Goal: Information Seeking & Learning: Find specific fact

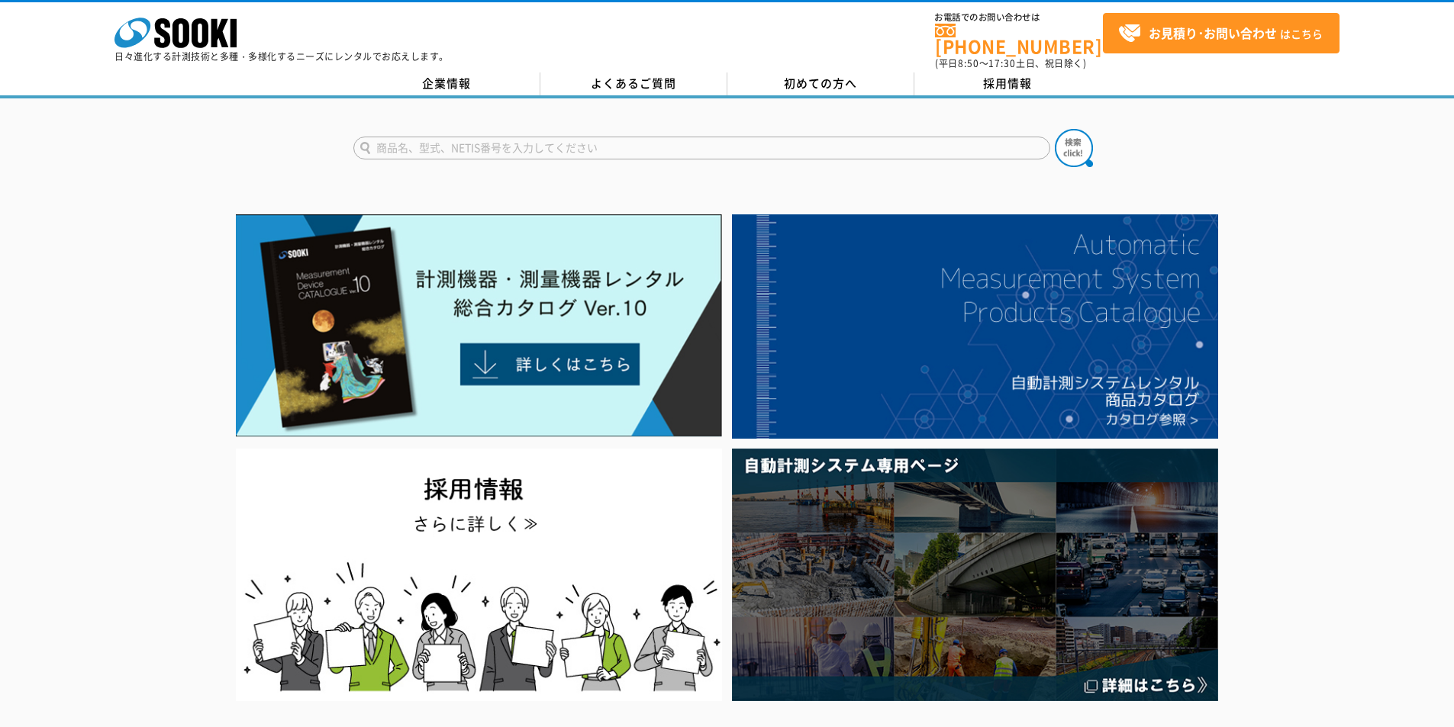
scroll to position [229, 0]
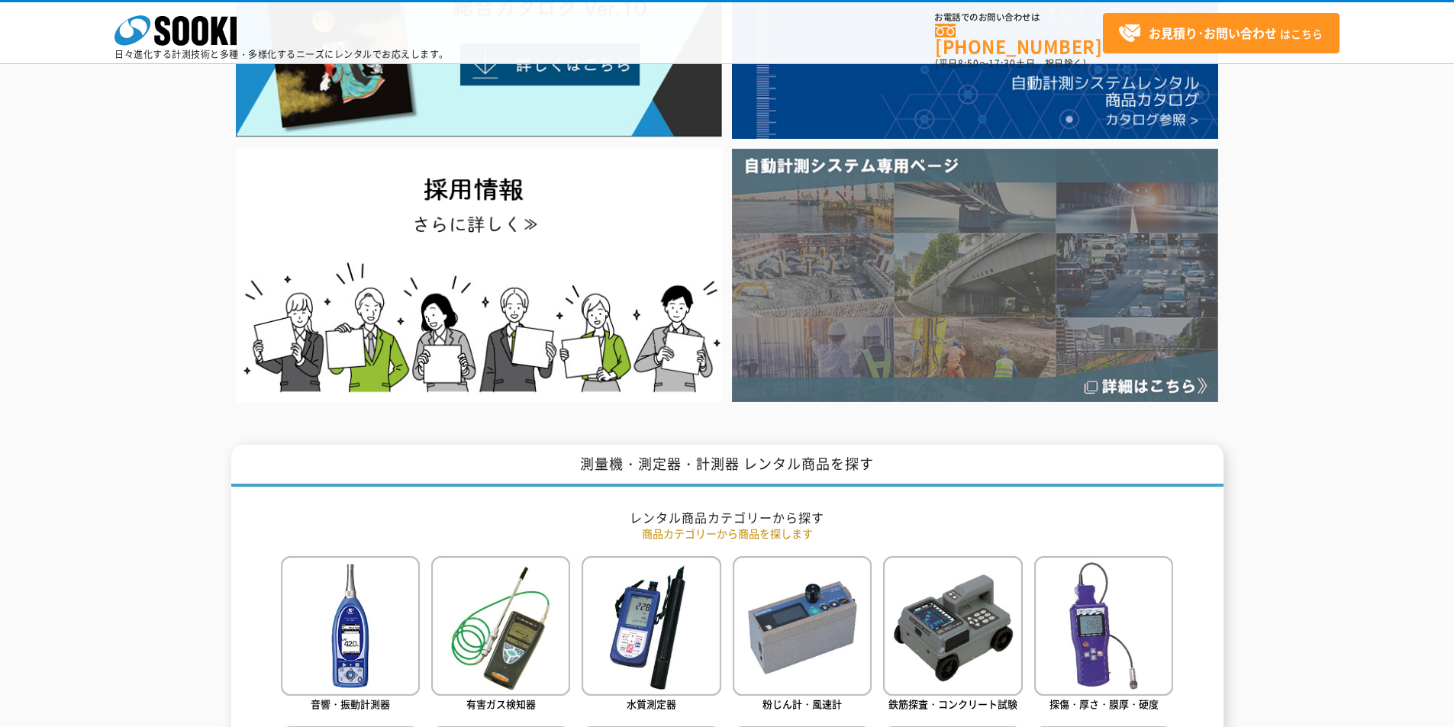
click at [1062, 344] on img at bounding box center [975, 275] width 486 height 253
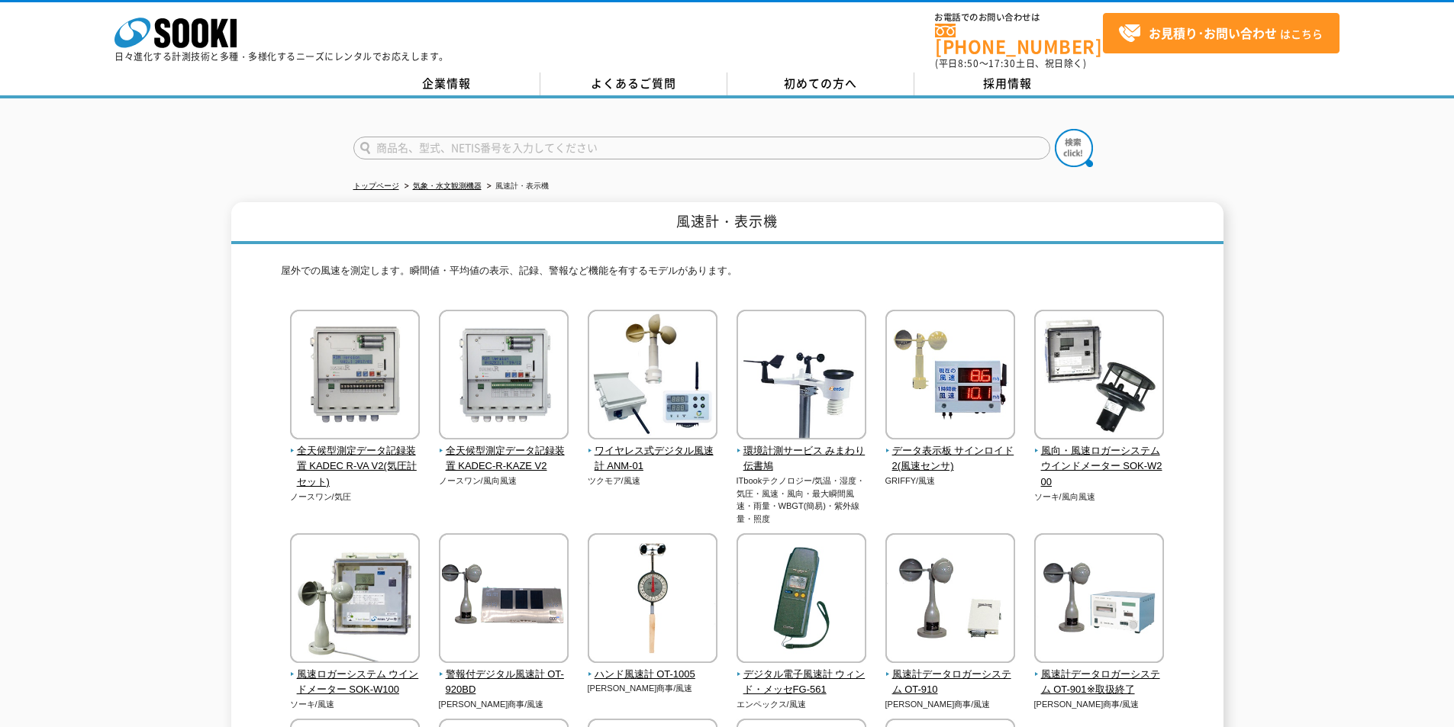
scroll to position [305, 0]
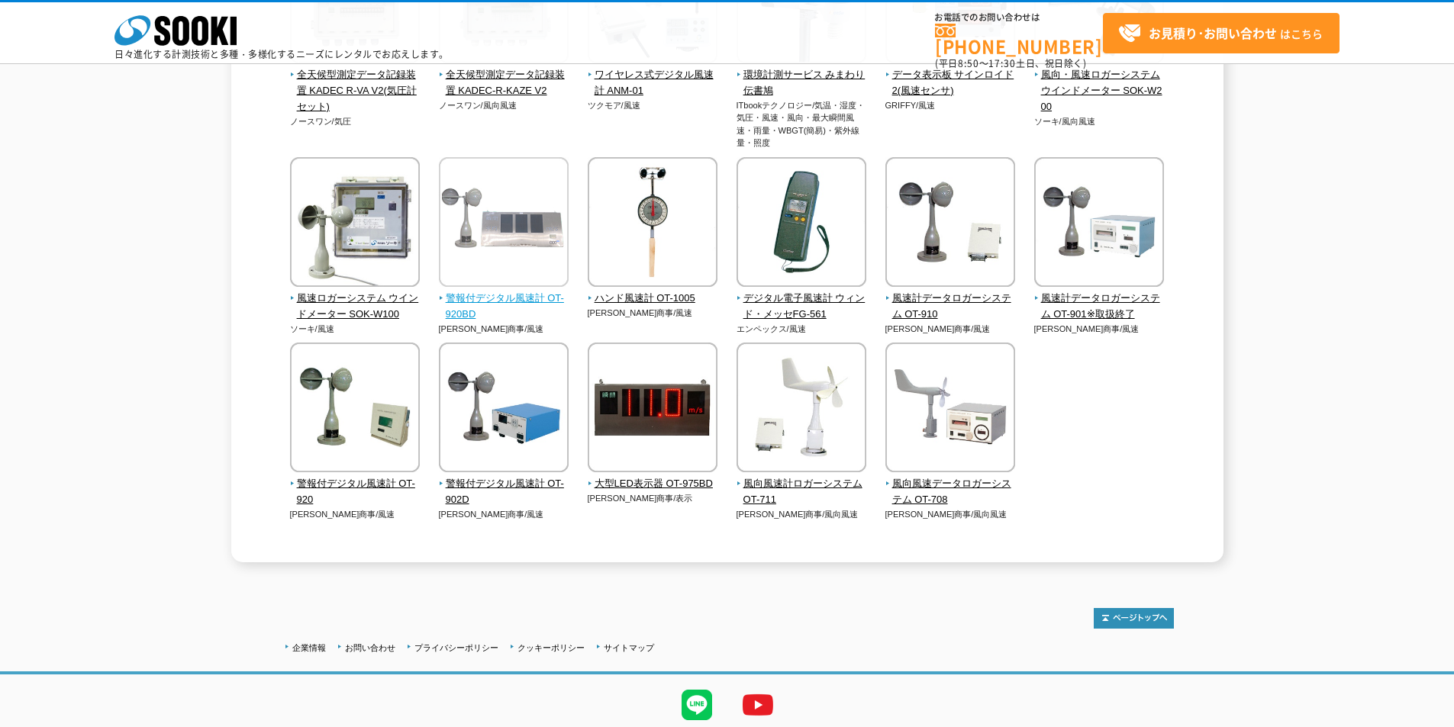
click at [522, 256] on img at bounding box center [504, 224] width 130 height 134
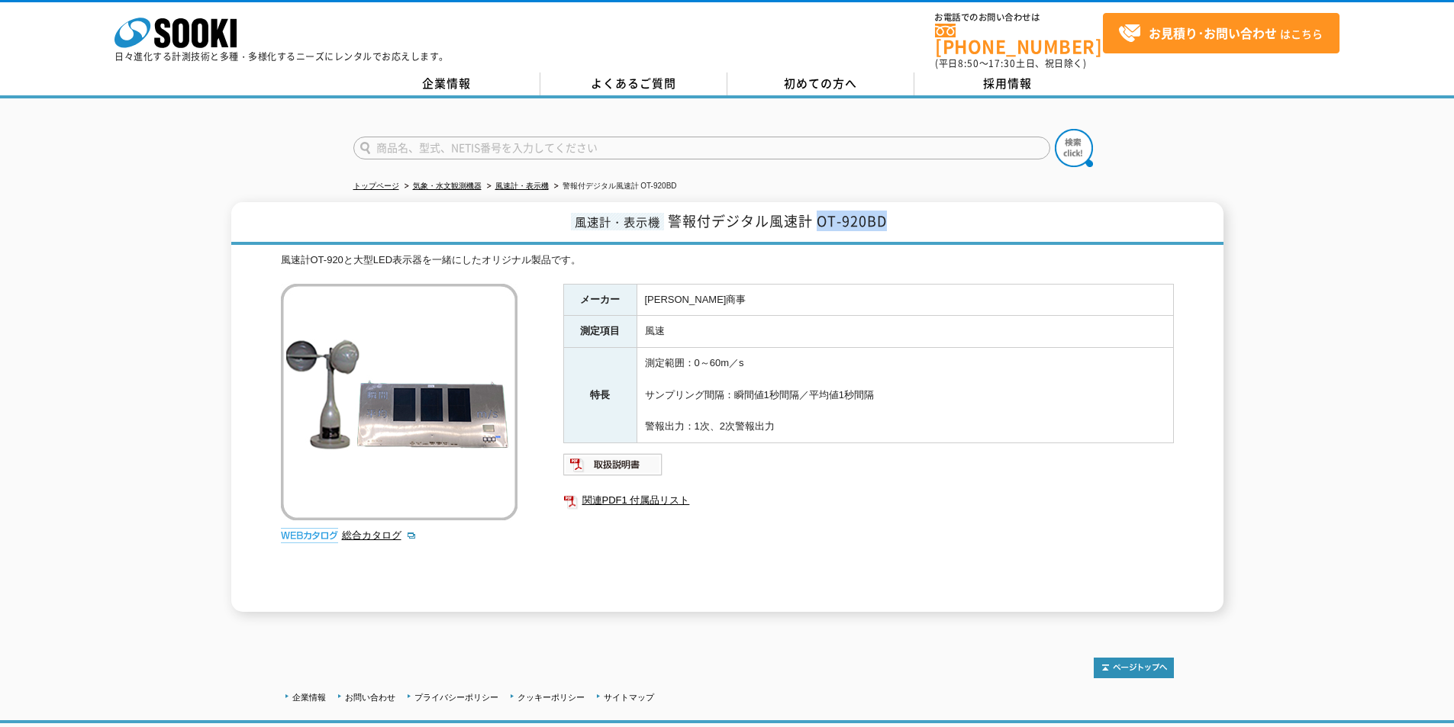
drag, startPoint x: 819, startPoint y: 211, endPoint x: 886, endPoint y: 216, distance: 67.4
click at [886, 216] on span "警報付デジタル風速計 OT-920BD" at bounding box center [777, 221] width 219 height 21
copy span "OT-920BD"
